Goal: Information Seeking & Learning: Learn about a topic

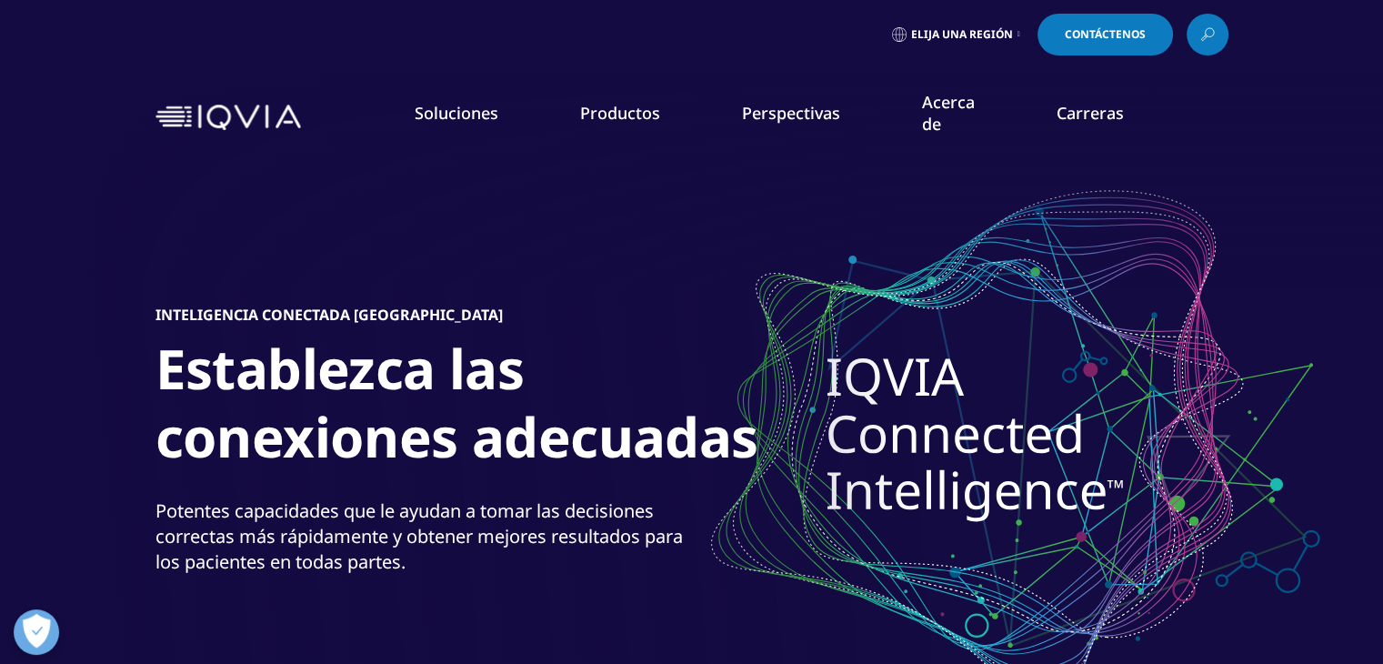
click at [1201, 37] on icon at bounding box center [1204, 37] width 6 height 5
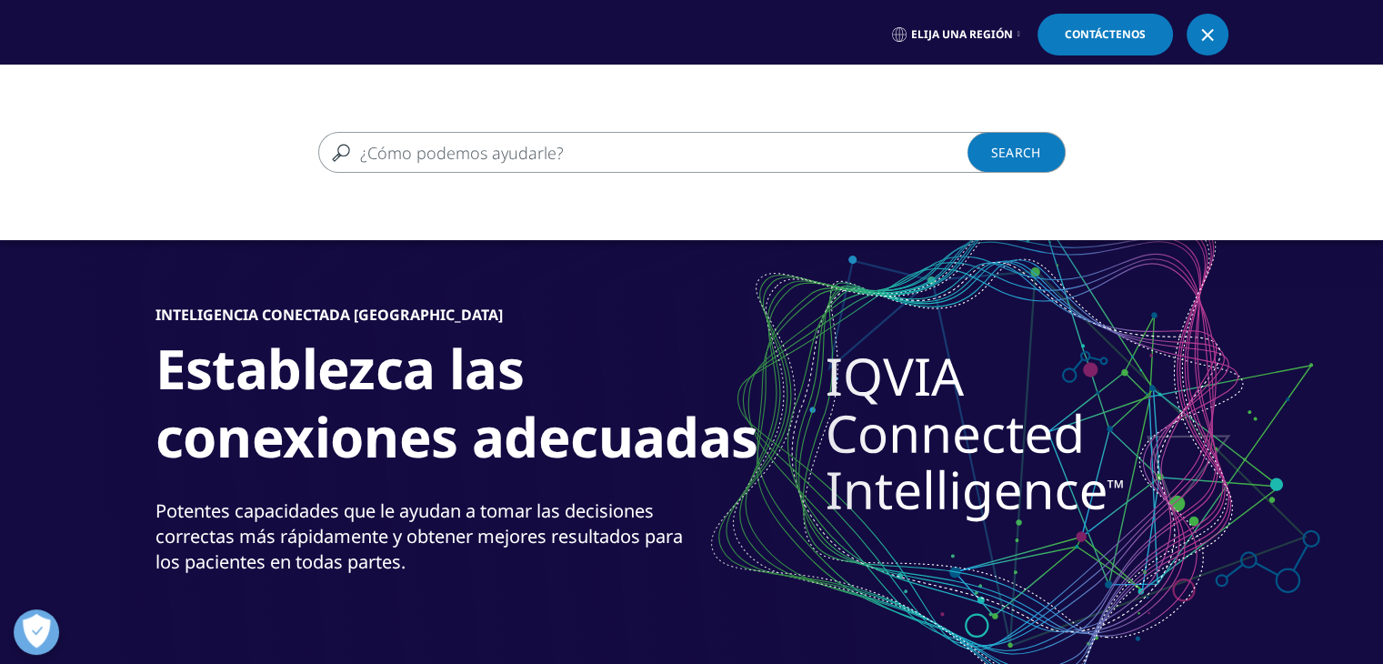
click at [846, 142] on input "Buscar" at bounding box center [665, 152] width 695 height 41
type input "pasantía"
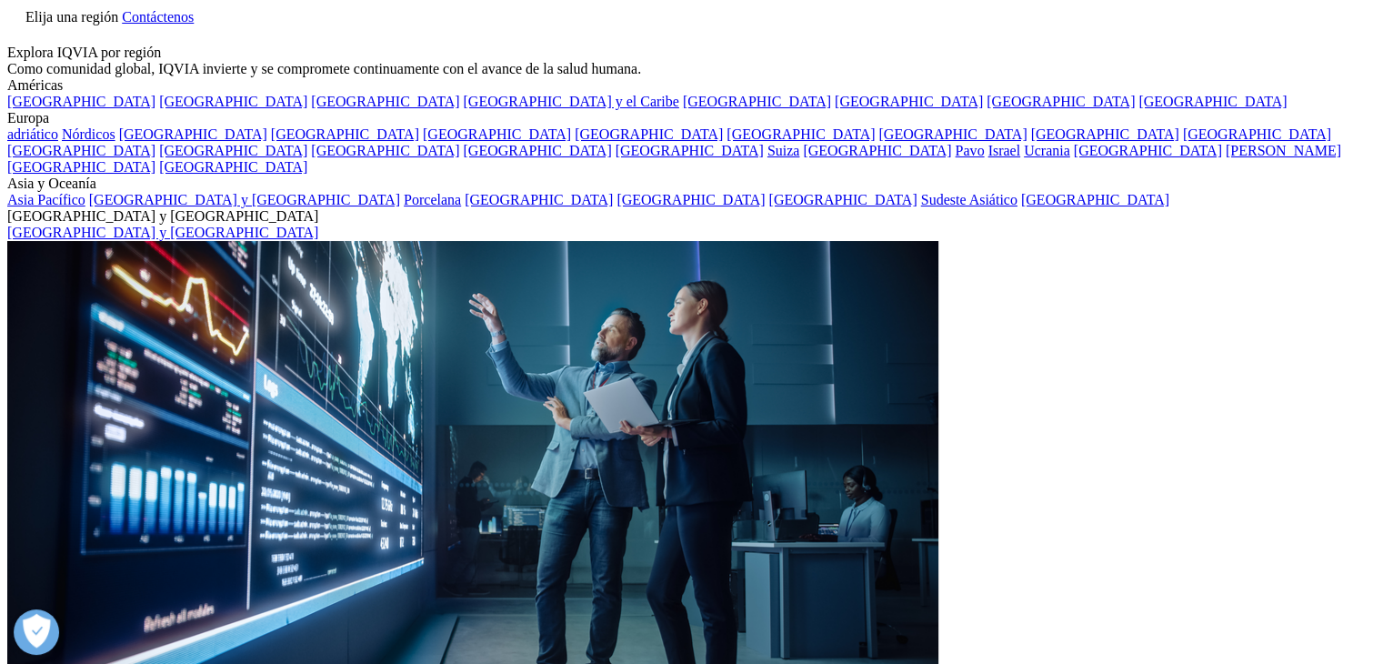
type input "pasantía"
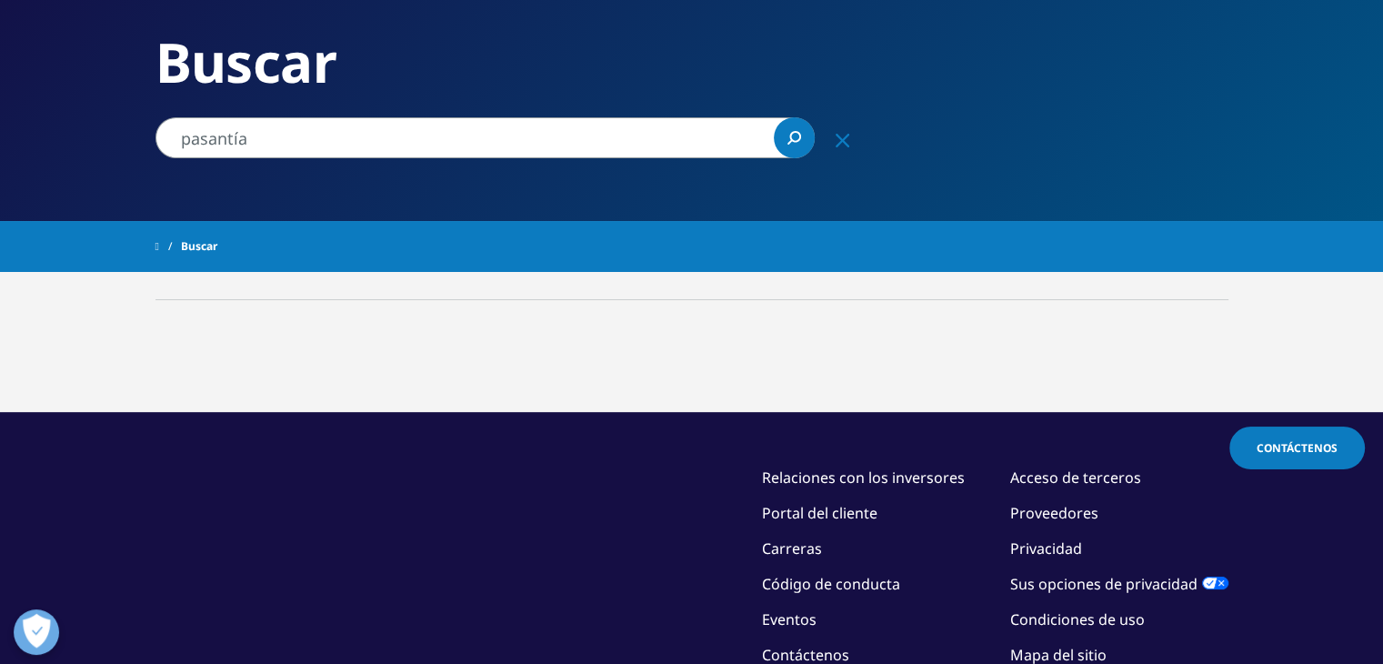
scroll to position [149, 0]
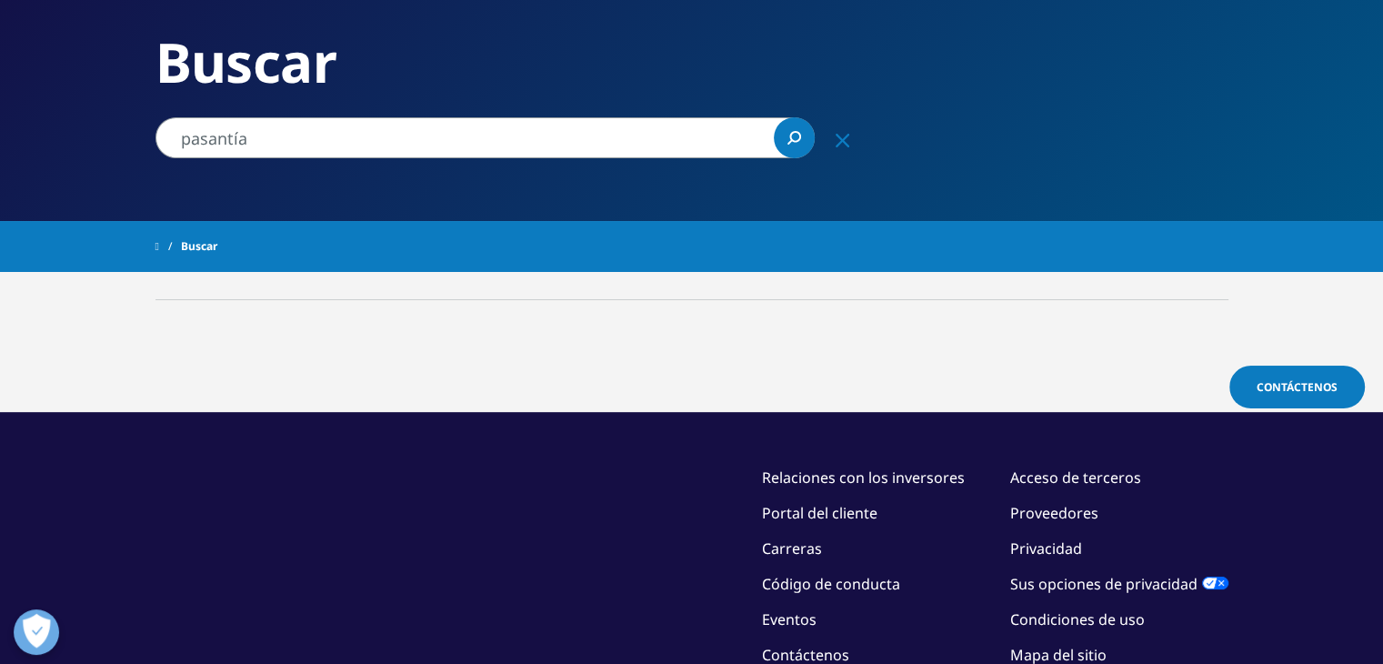
click at [793, 129] on link "Search Loading" at bounding box center [794, 137] width 41 height 41
click at [613, 141] on input "pasantía" at bounding box center [484, 137] width 659 height 41
